Goal: Information Seeking & Learning: Understand process/instructions

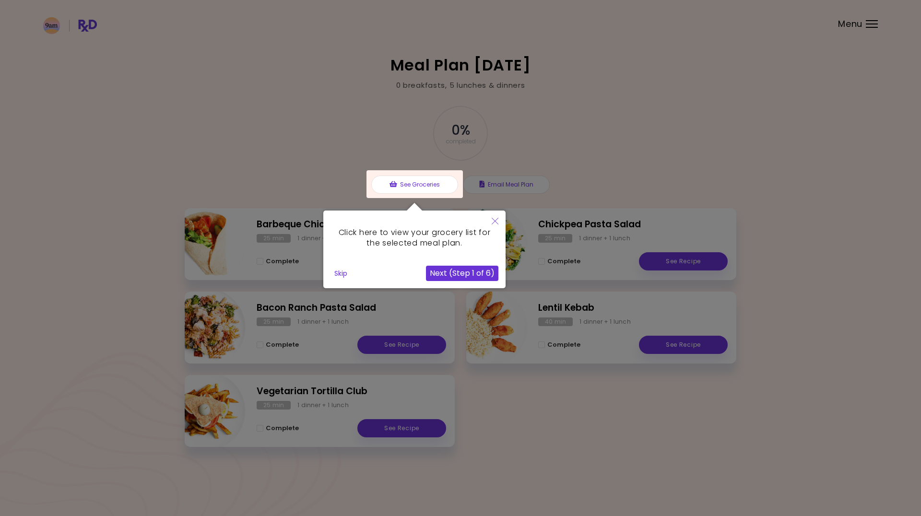
click at [494, 222] on icon "Close" at bounding box center [494, 221] width 7 height 7
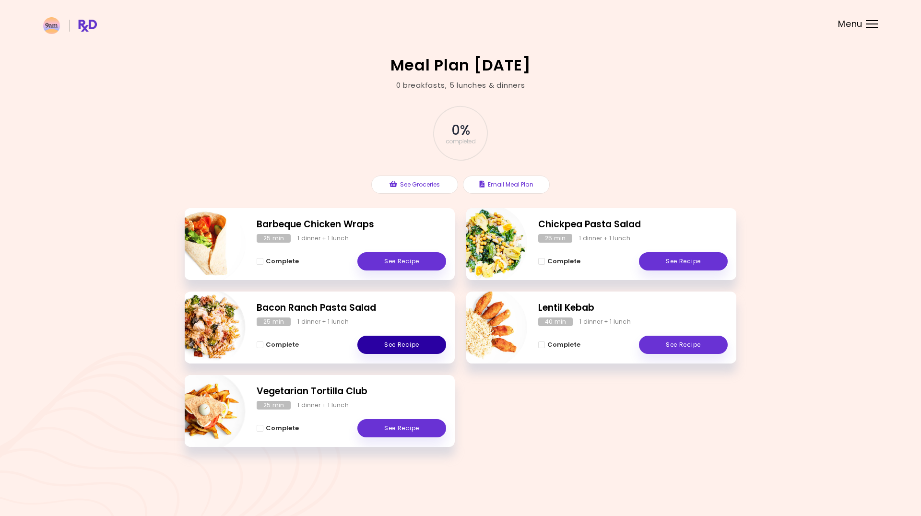
click at [414, 341] on link "See Recipe" at bounding box center [401, 345] width 89 height 18
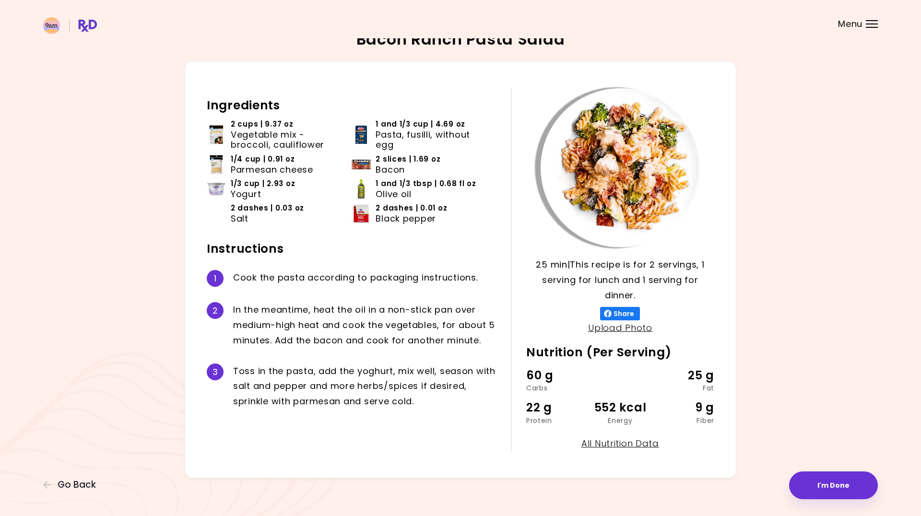
scroll to position [2, 0]
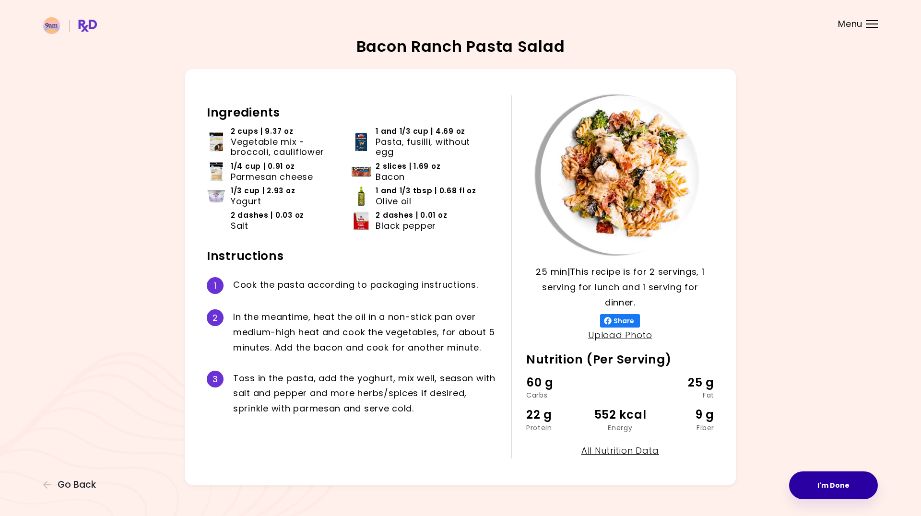
click at [817, 474] on button "I'm Done" at bounding box center [833, 485] width 89 height 28
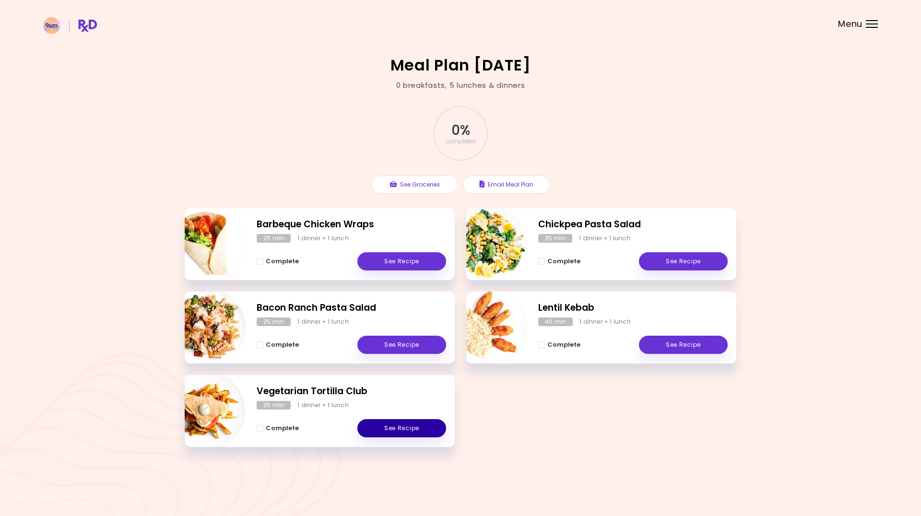
click at [419, 428] on link "See Recipe" at bounding box center [401, 428] width 89 height 18
